Goal: Communication & Community: Answer question/provide support

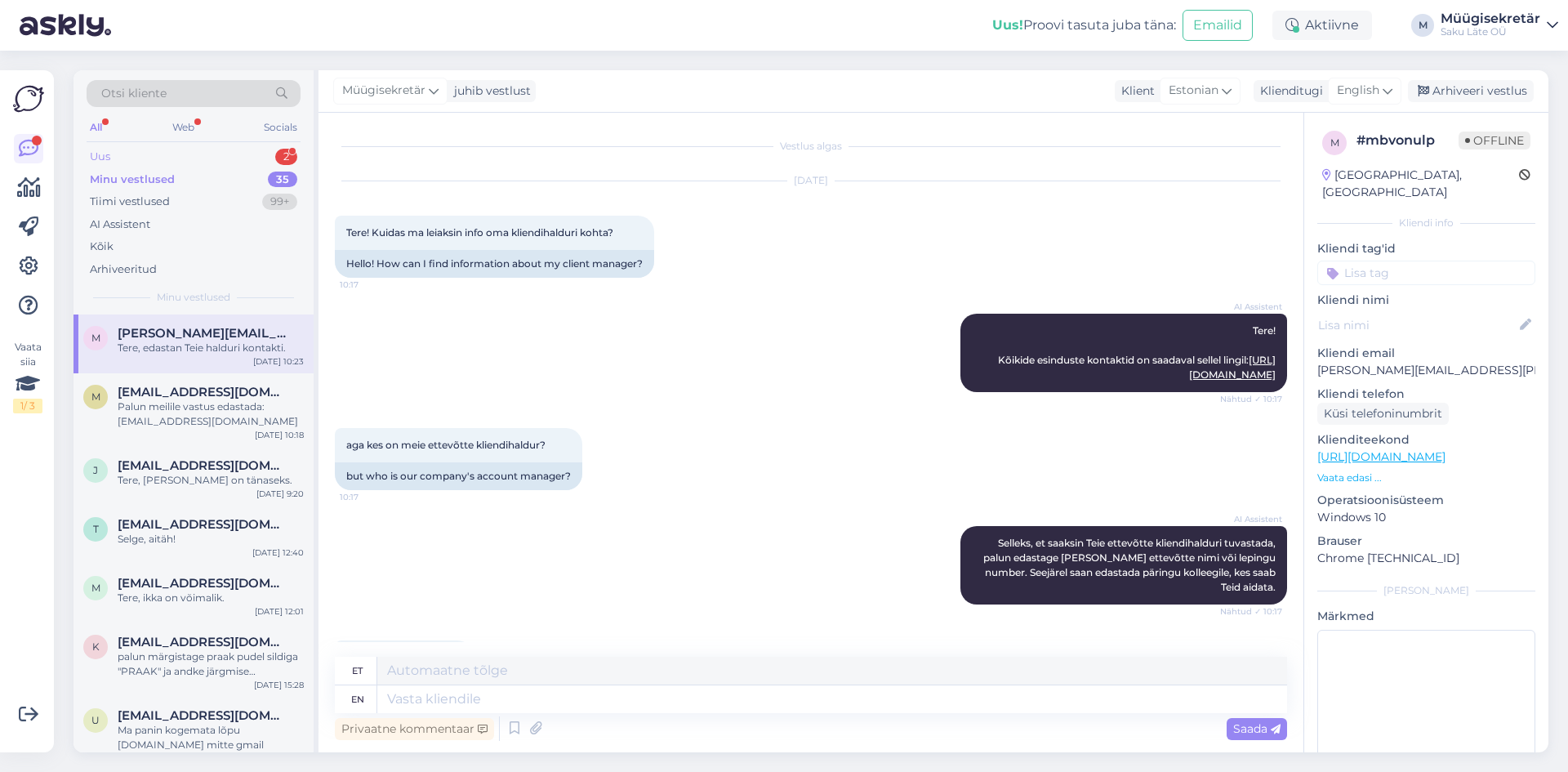
click at [116, 156] on div "Uus 2" at bounding box center [193, 157] width 214 height 22
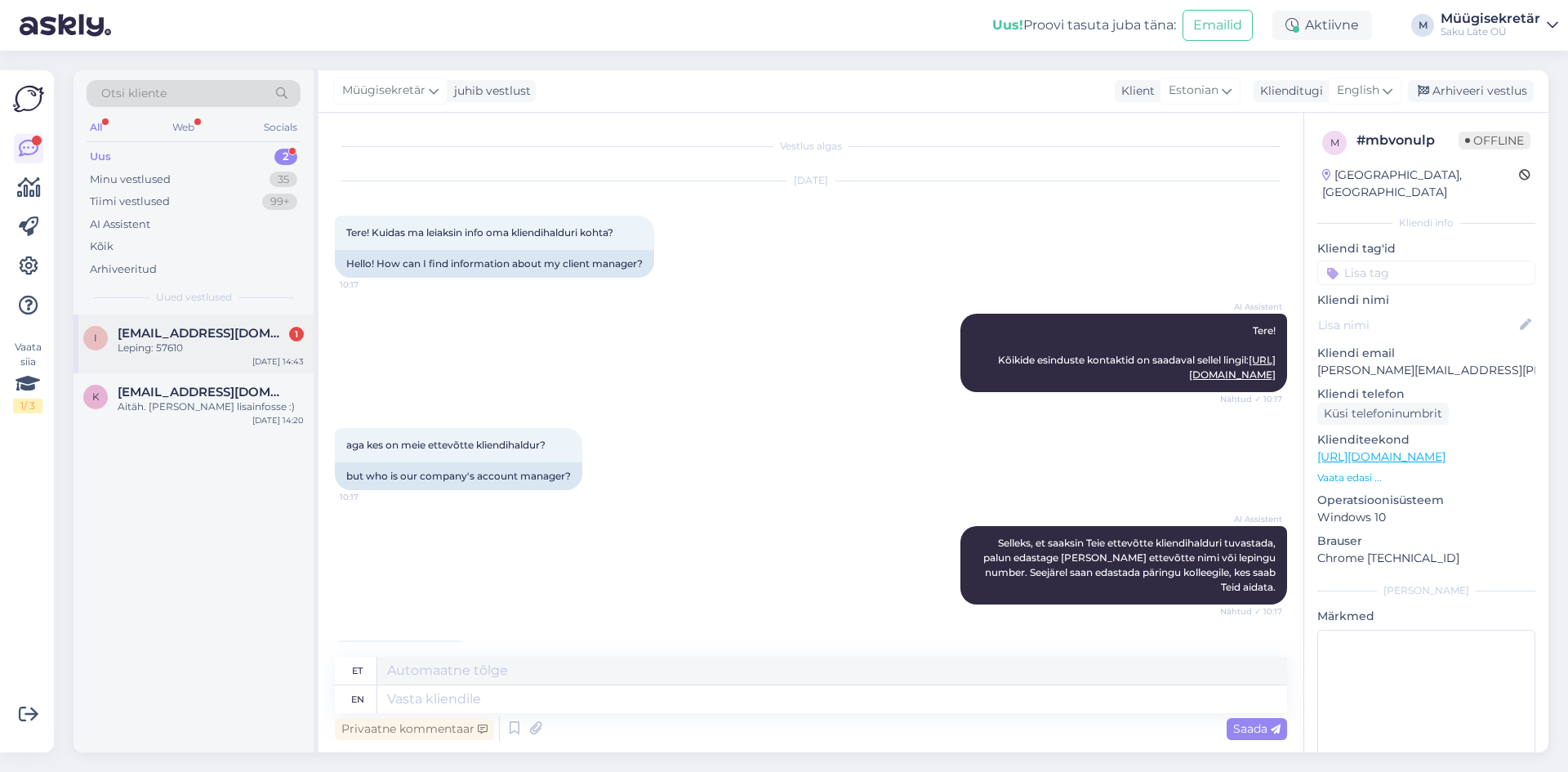
click at [164, 332] on span "[EMAIL_ADDRESS][DOMAIN_NAME]" at bounding box center [202, 333] width 170 height 14
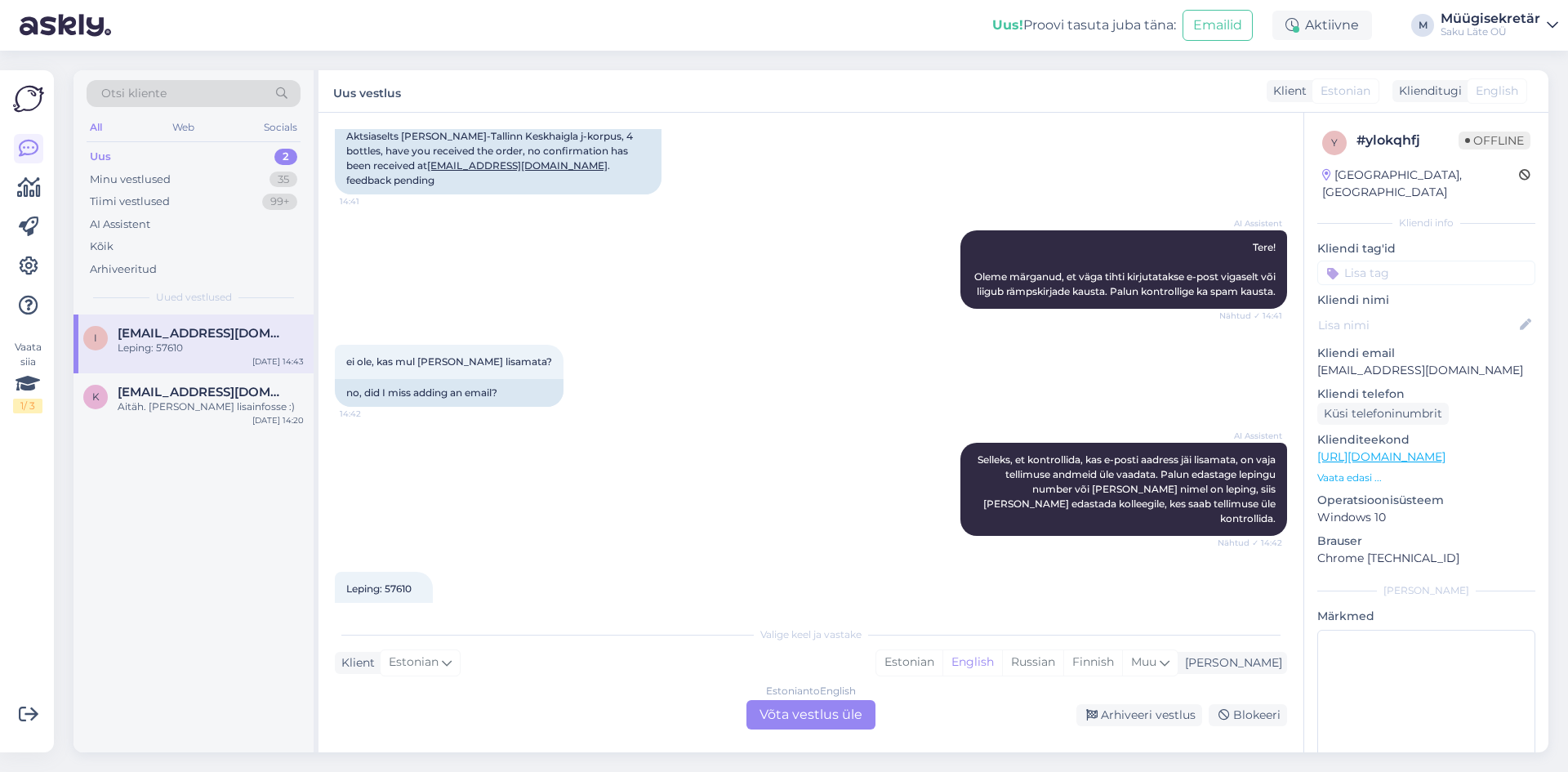
scroll to position [220, 0]
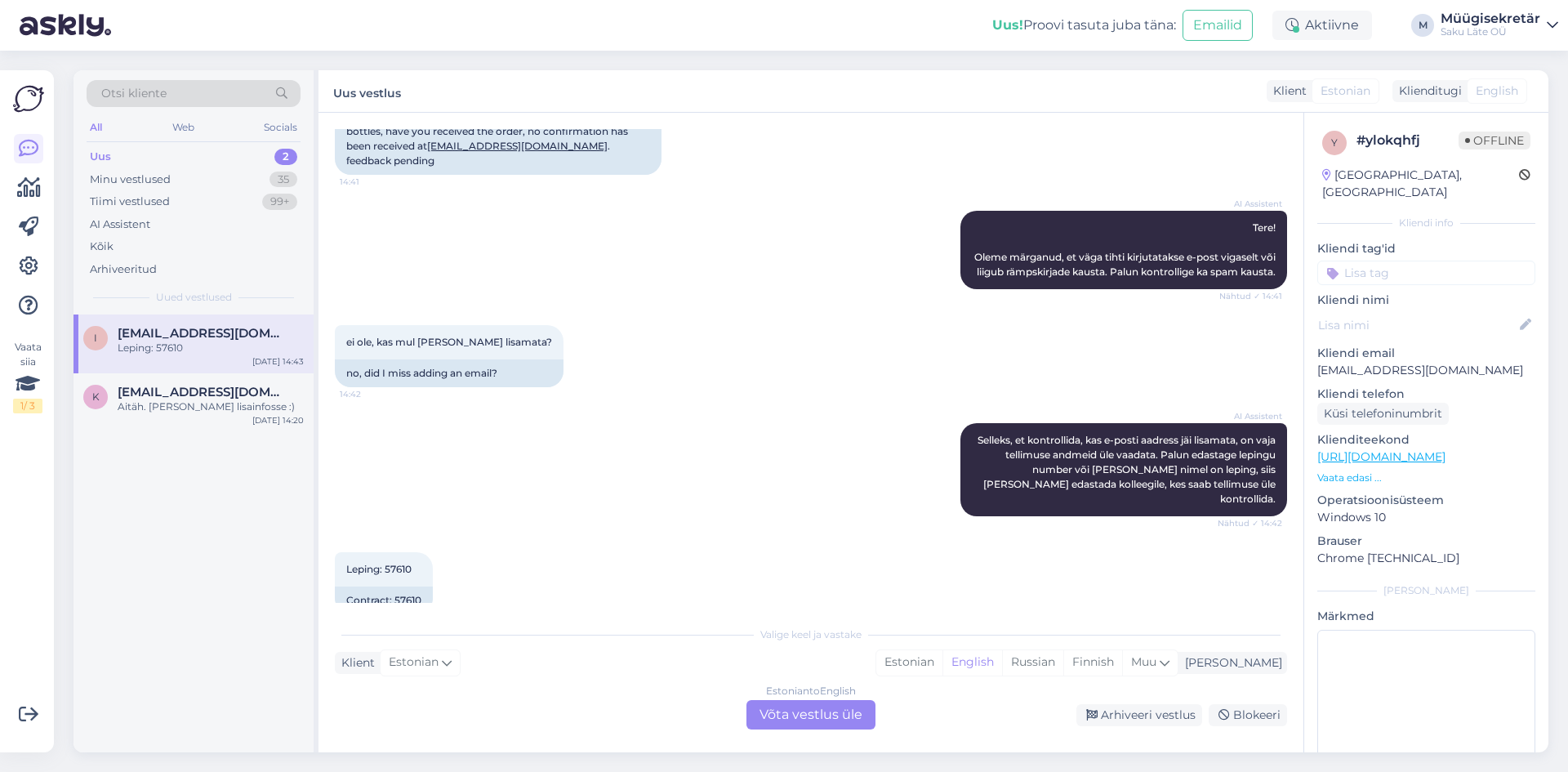
click at [856, 721] on div "Estonian to English Võta vestlus üle" at bounding box center [811, 714] width 129 height 30
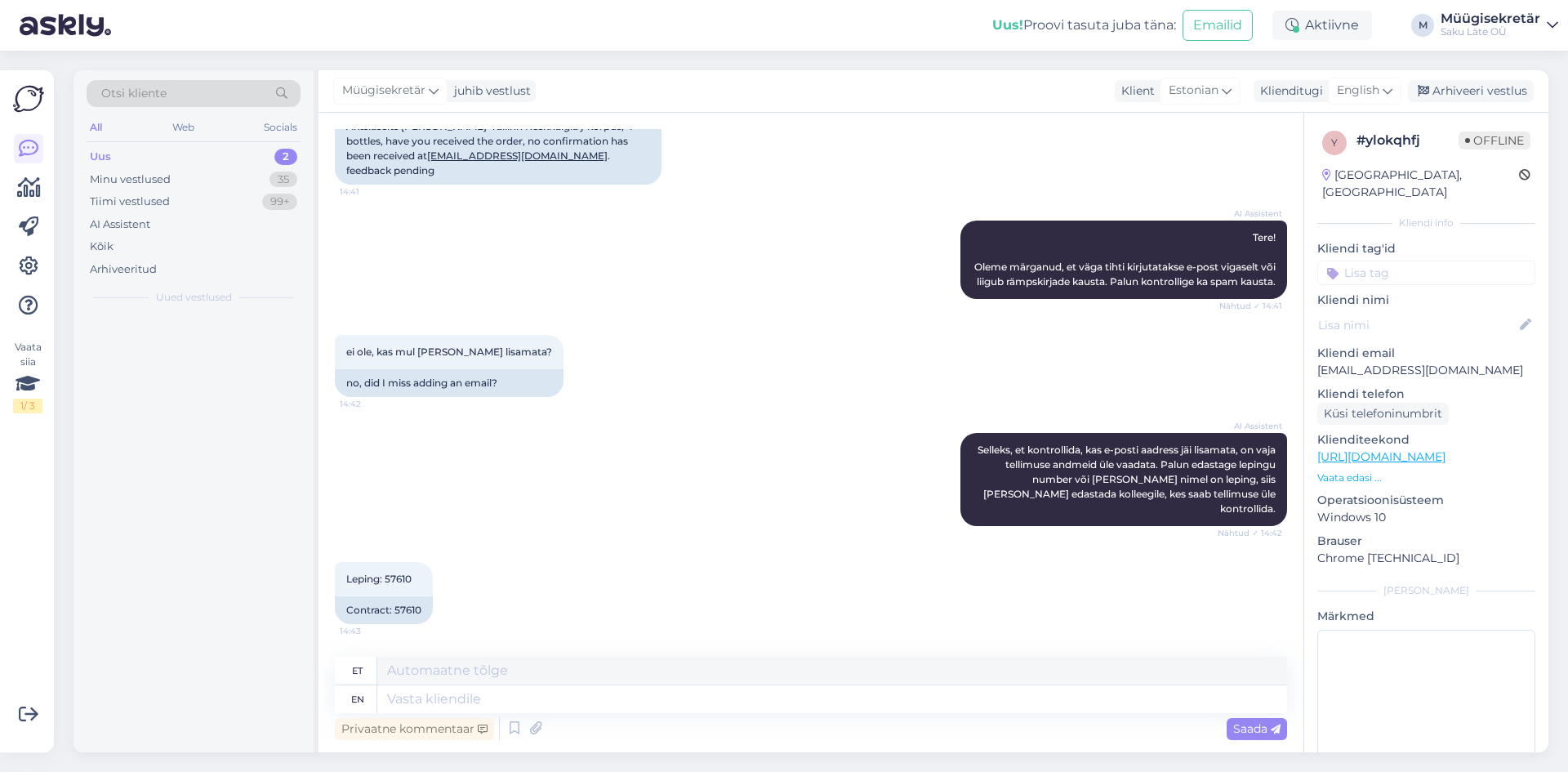
scroll to position [181, 0]
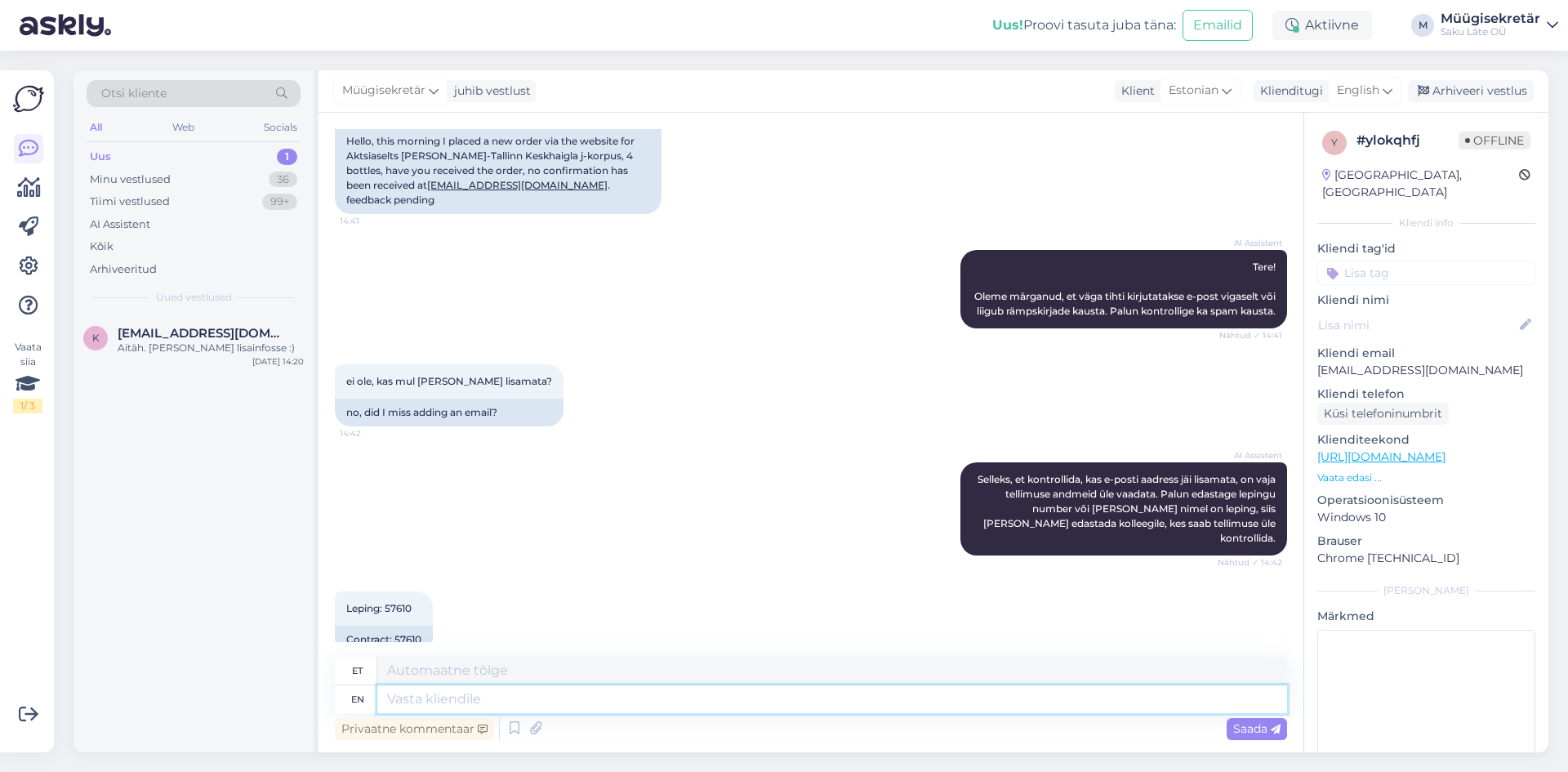
click at [811, 703] on textarea at bounding box center [831, 699] width 909 height 28
type textarea "Tere,"
type textarea "Tere"
type textarea "Tere,"
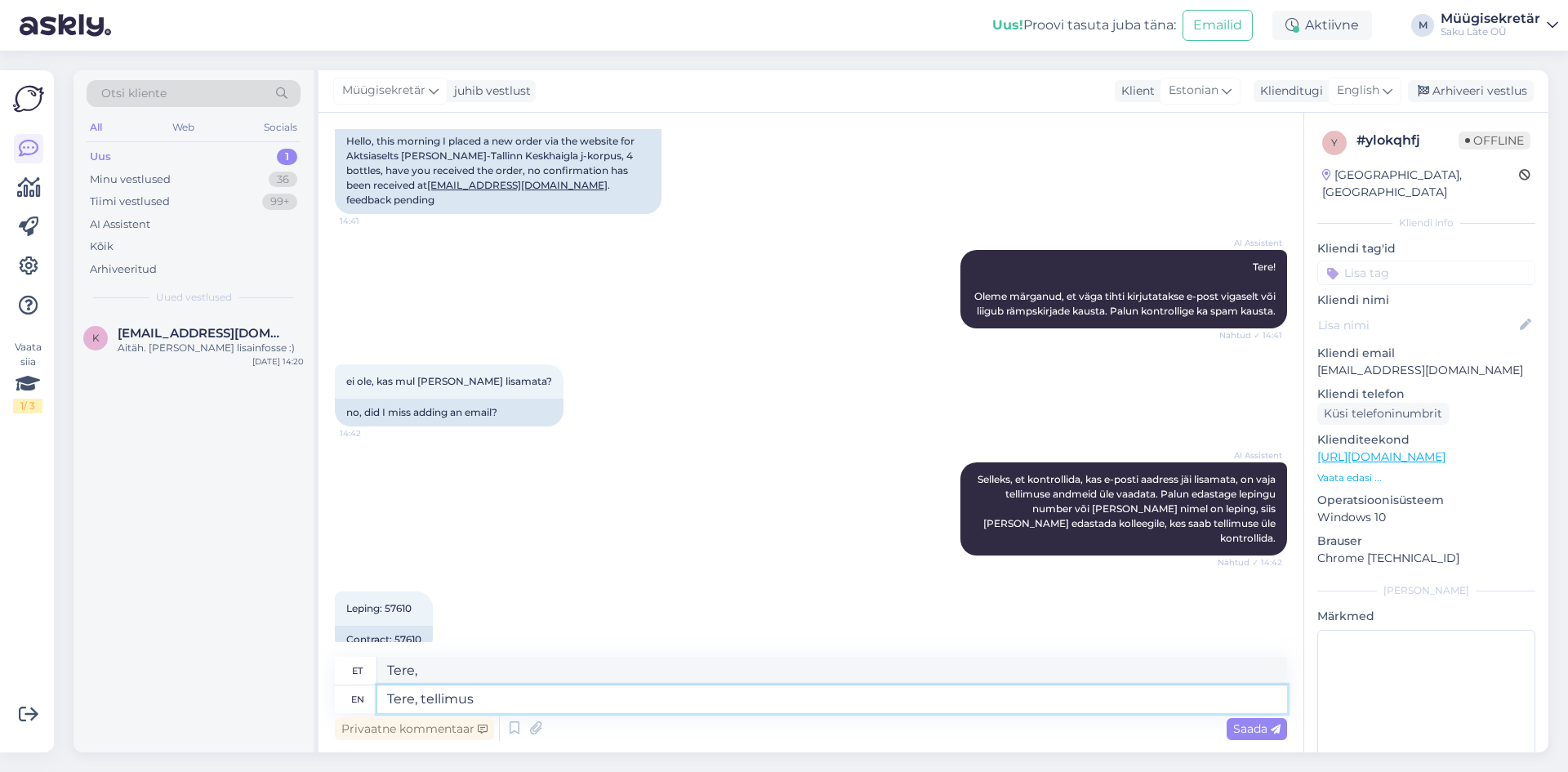
type textarea "Tere, tellimus o"
type textarea "Tere, tellimus"
type textarea "Tere, tellimus on"
type textarea "Tere, tellimus on meile i"
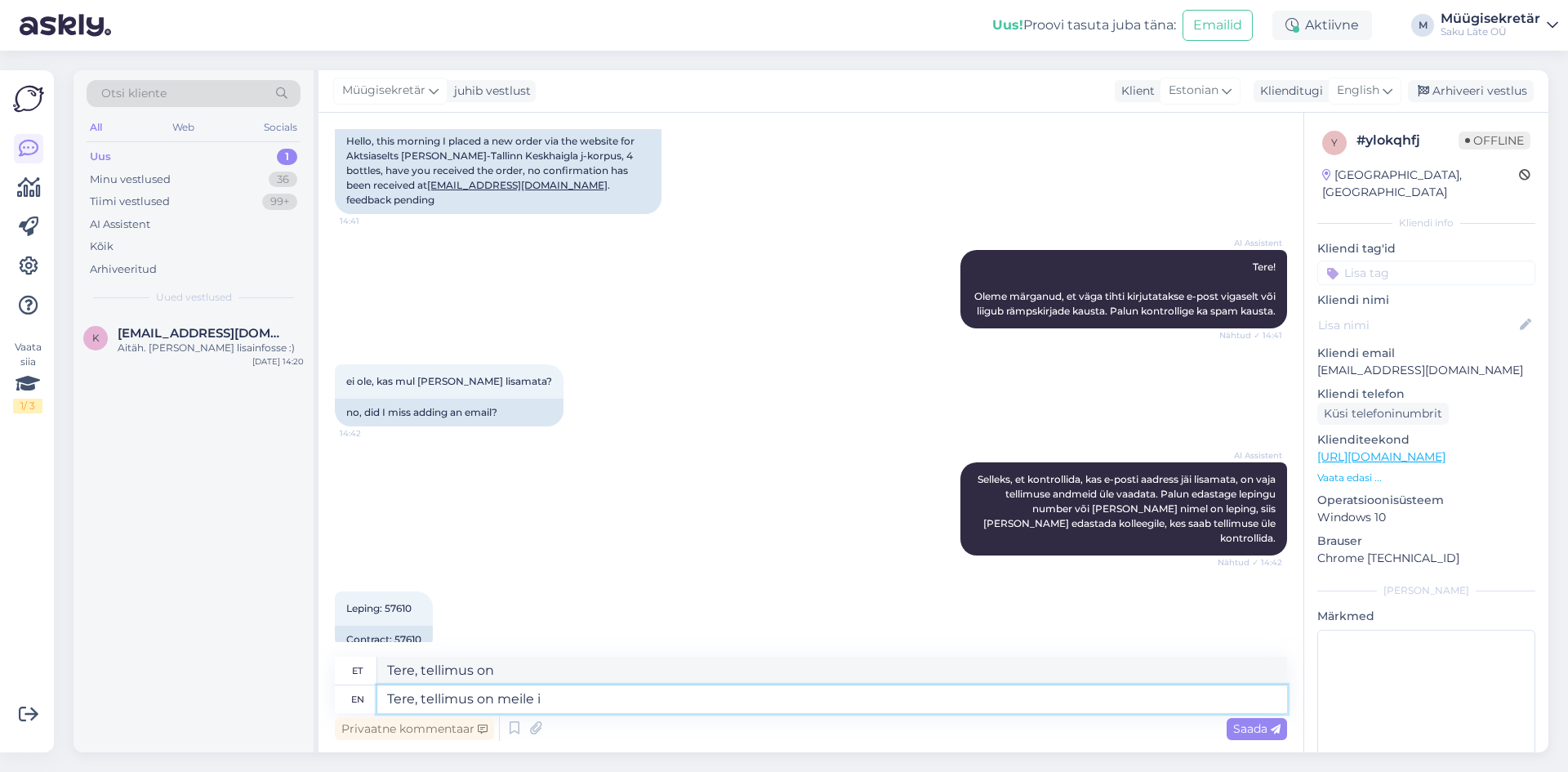
type textarea "Tere, tellimus on meile"
type textarea "Tere, tellimus on meile ilusti"
type textarea "Tere, tellimus on meile ilusti jõudnud."
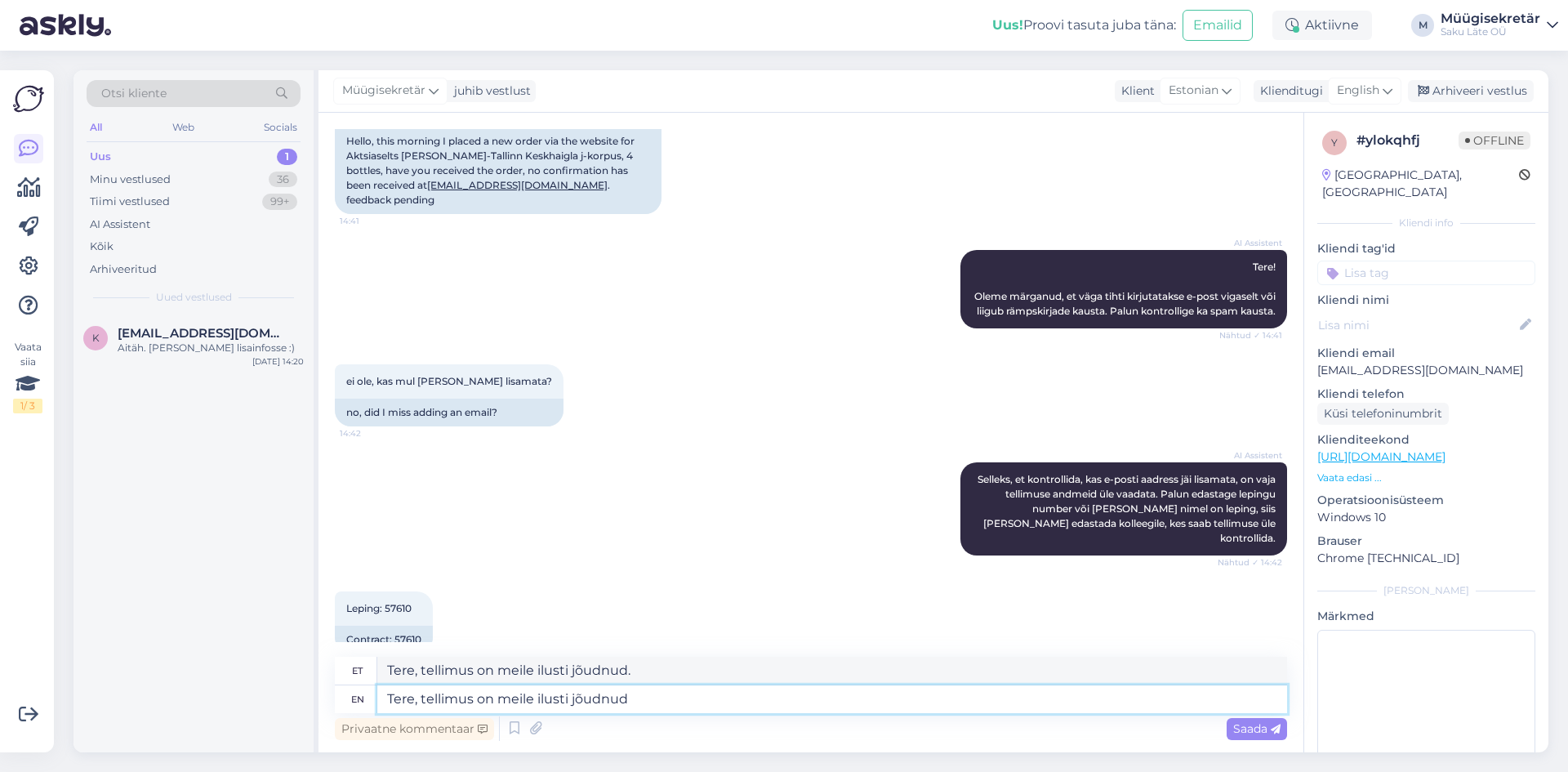
type textarea "Tere, tellimus on meile ilusti jõudnud l"
type textarea "Tere, tellimus on meile ilusti jõudnud"
type textarea "Tere, tellimus on meile ilusti jõudnud läbi"
type textarea "Tere, tellimus on meile ilusti jõudnud lä"
type textarea "Tere, tellimus on meile ilusti jõudnud läbi"
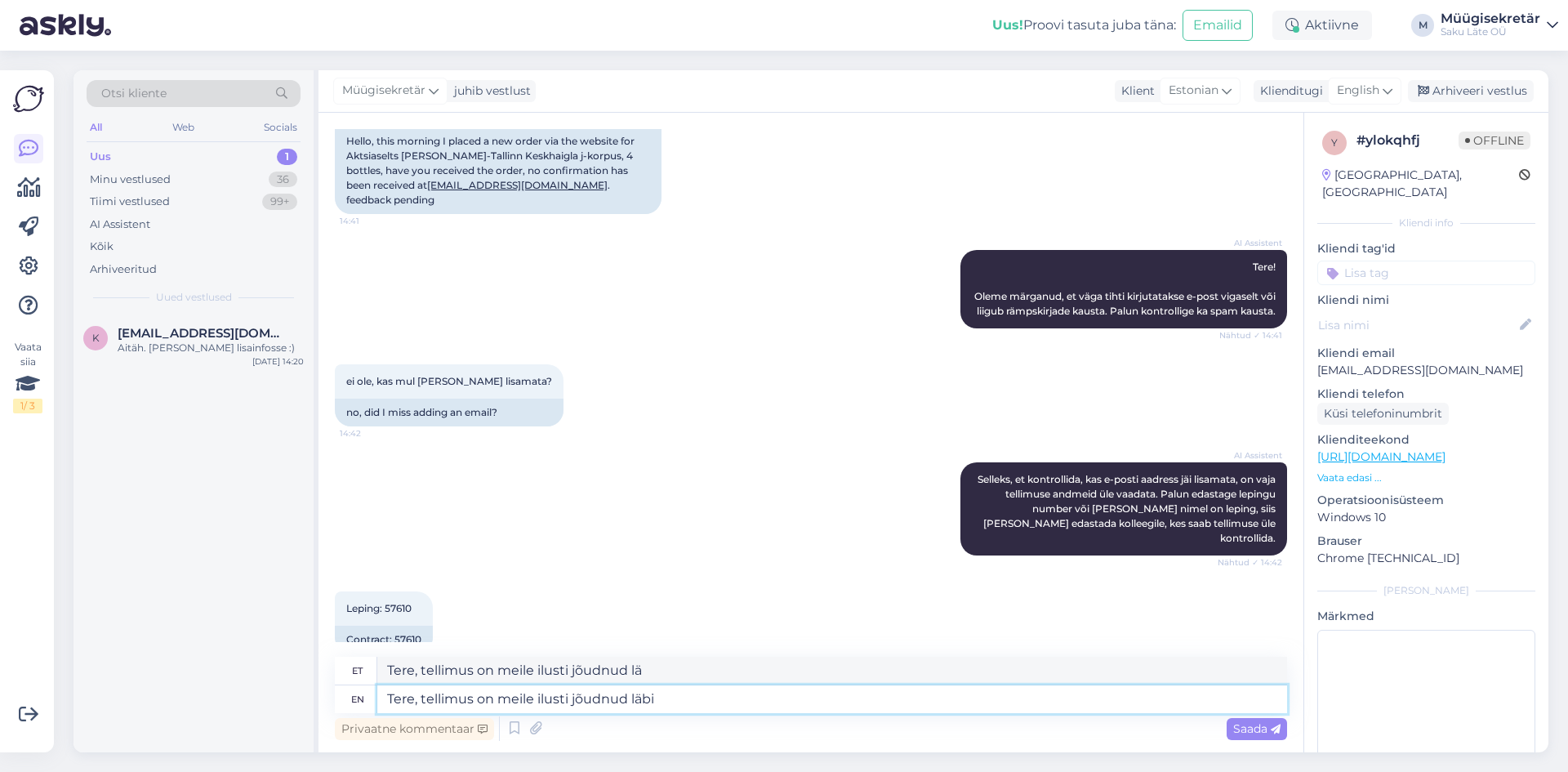
type textarea "Tere, tellimus on meile ilusti jõudnud läbi"
type textarea "Tere, tellimus on meile ilusti jõudnud läbi te"
type textarea "Tere, tellimus on meile ilusti jõudnud läbi"
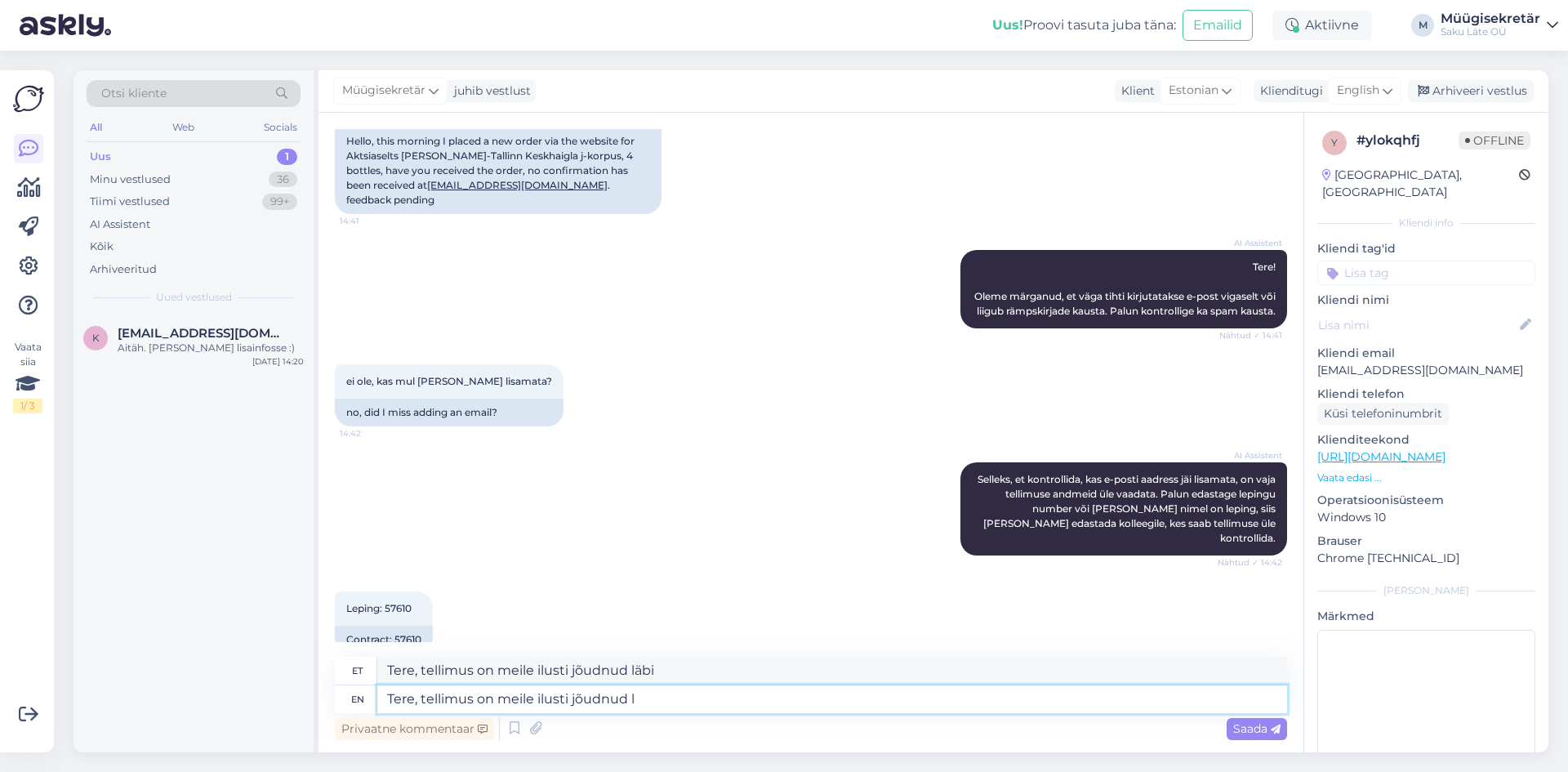
type textarea "Tere, tellimus on meile ilusti jõudnud"
type textarea "Tere, tellimus on meile ilusti jõudnud."
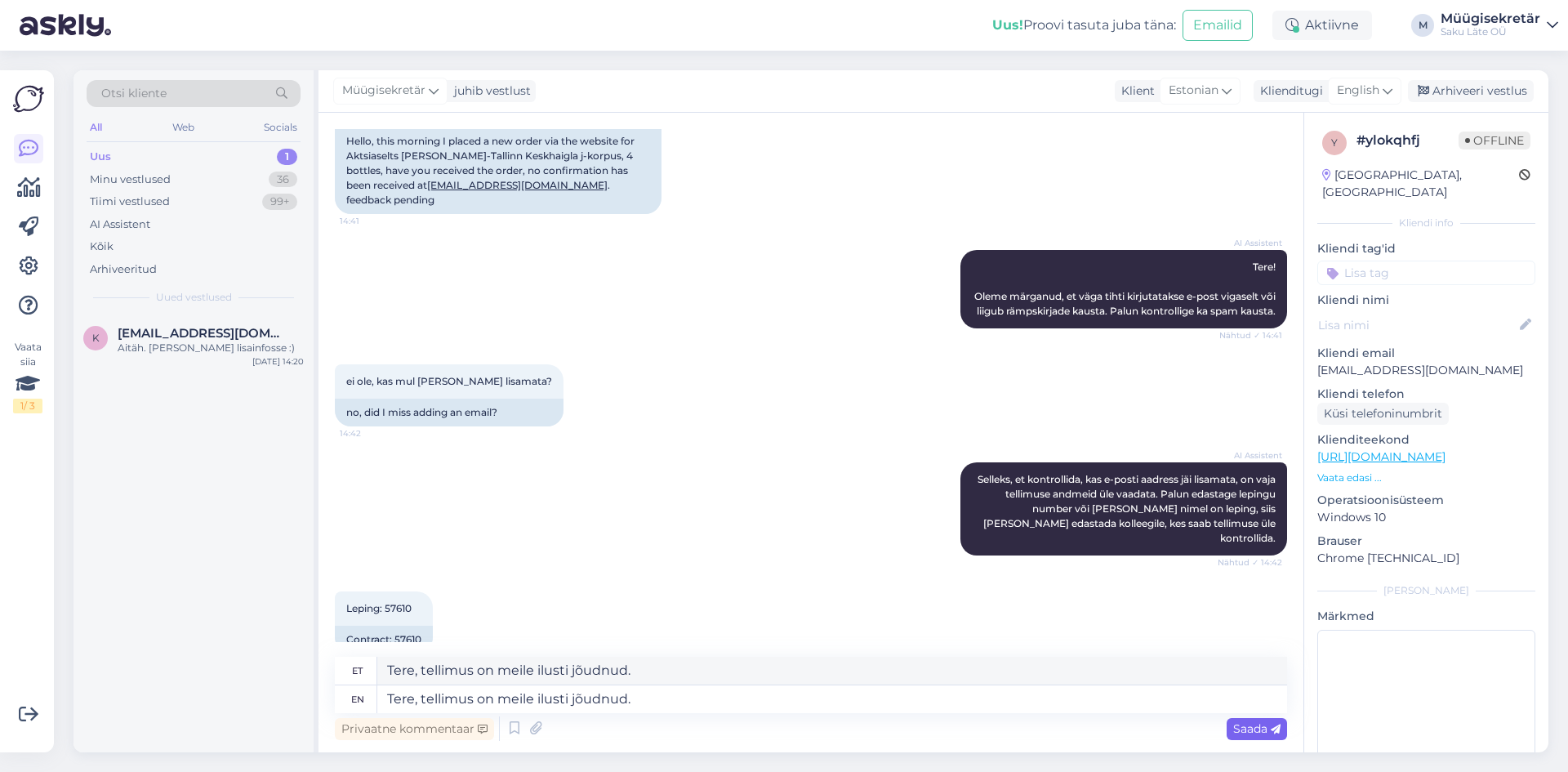
click at [1243, 727] on span "Saada" at bounding box center [1257, 728] width 48 height 14
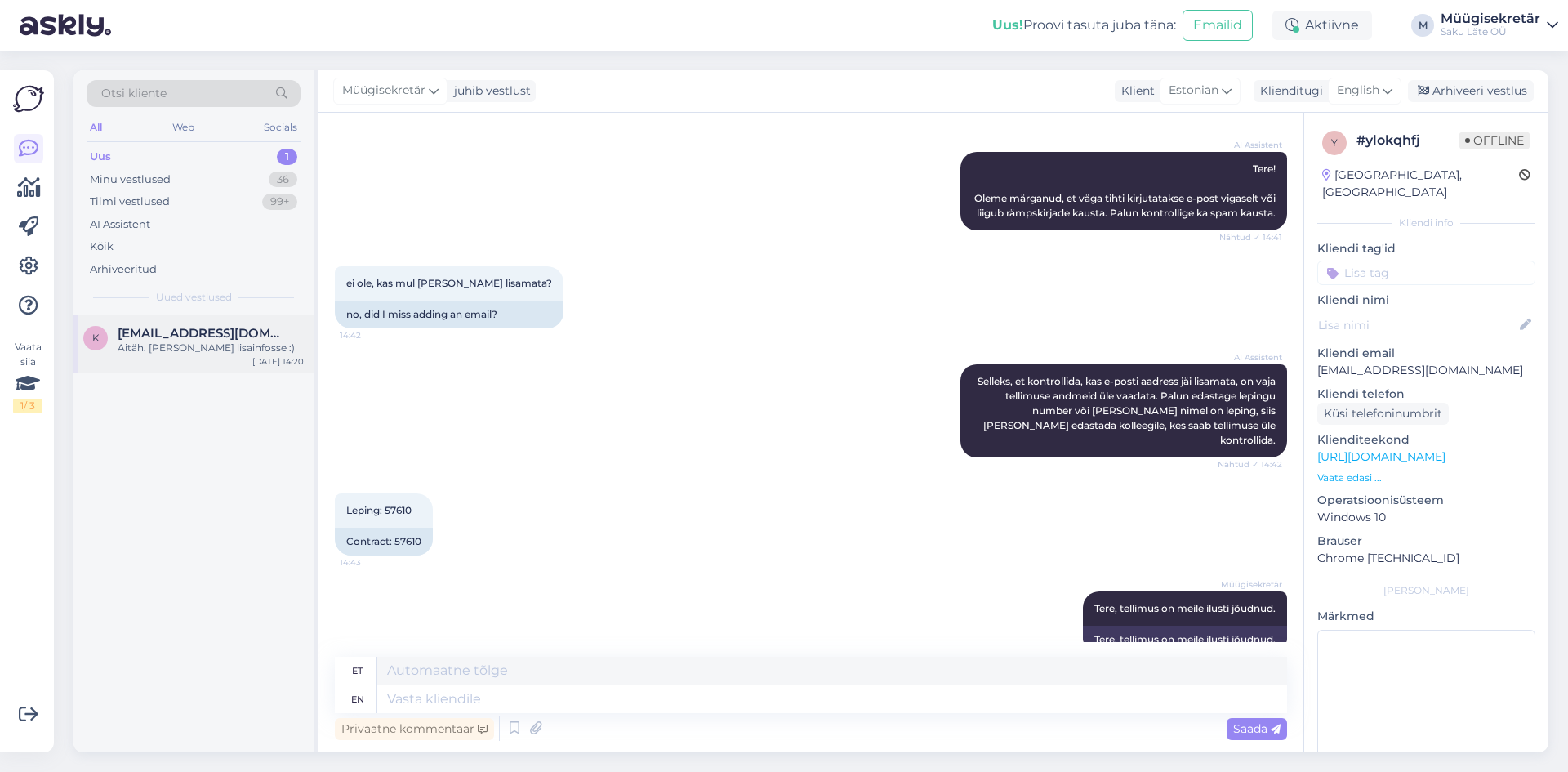
click at [158, 332] on span "[EMAIL_ADDRESS][DOMAIN_NAME]" at bounding box center [202, 333] width 170 height 14
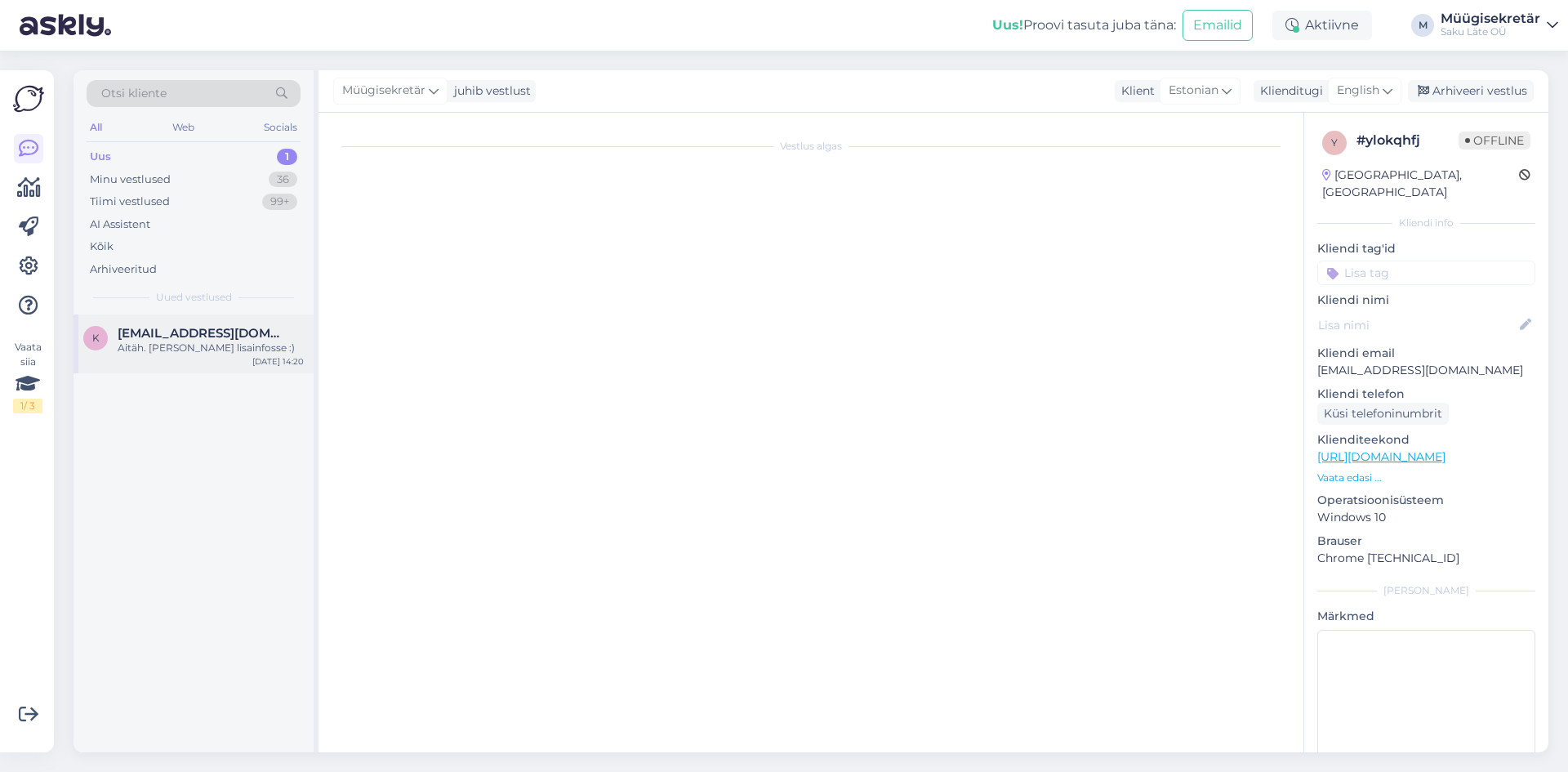
scroll to position [0, 0]
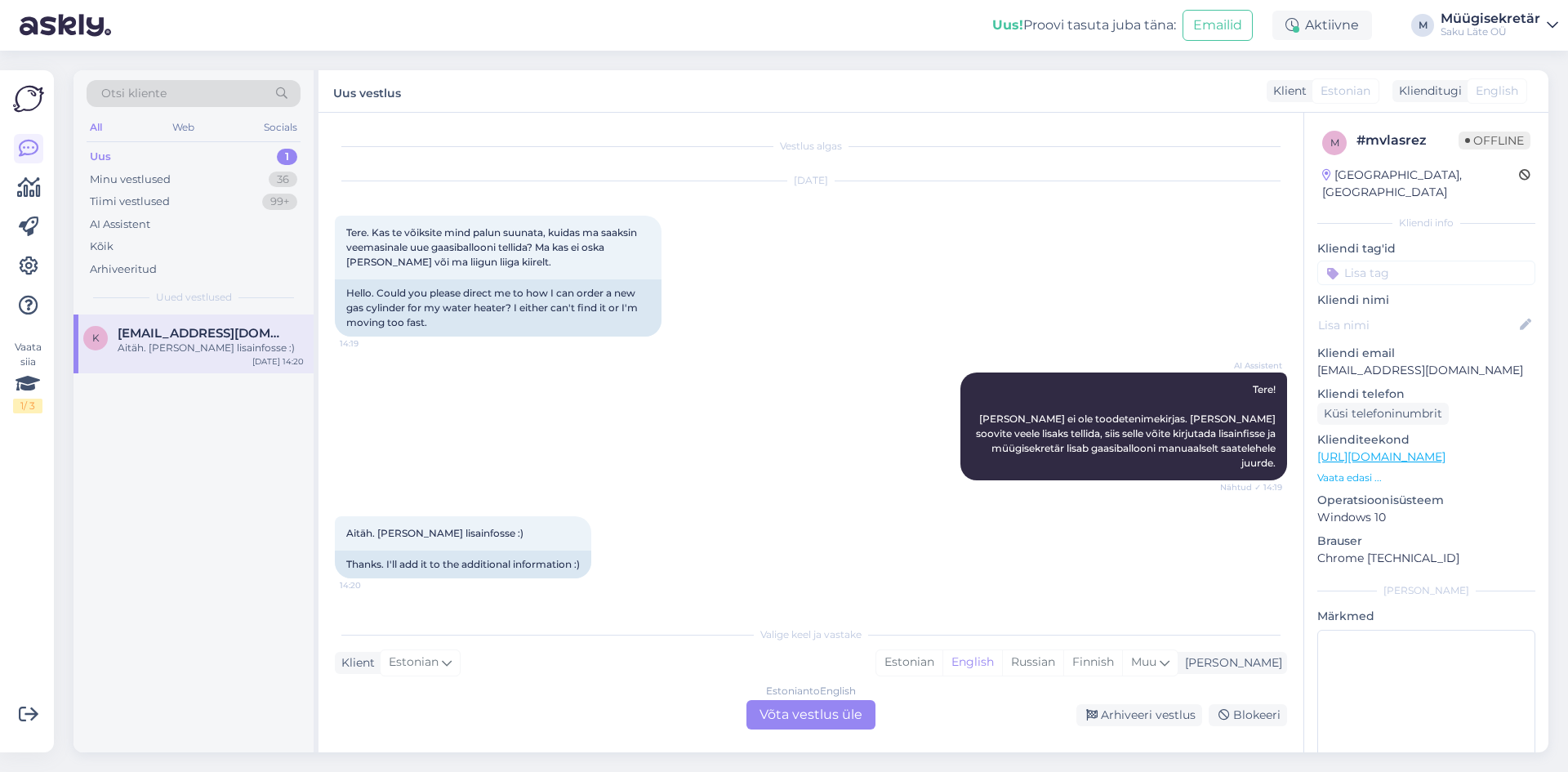
click at [828, 719] on div "Estonian to English Võta vestlus üle" at bounding box center [811, 714] width 129 height 30
